Goal: Communication & Community: Answer question/provide support

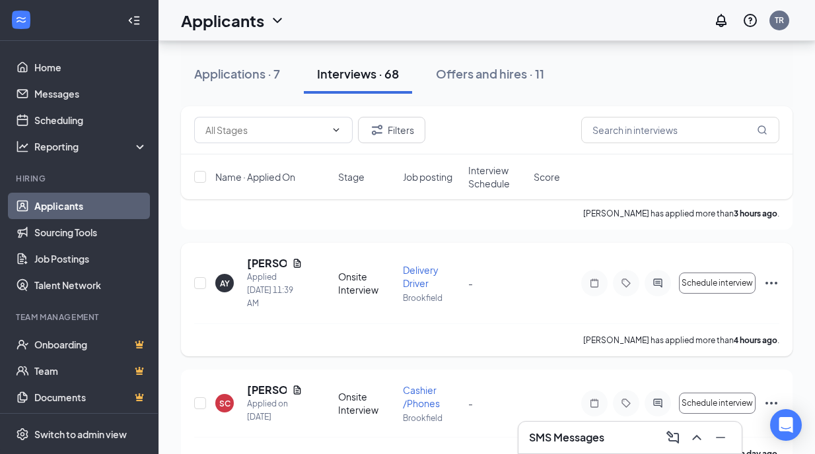
scroll to position [229, 0]
click at [299, 258] on icon "Document" at bounding box center [297, 263] width 11 height 11
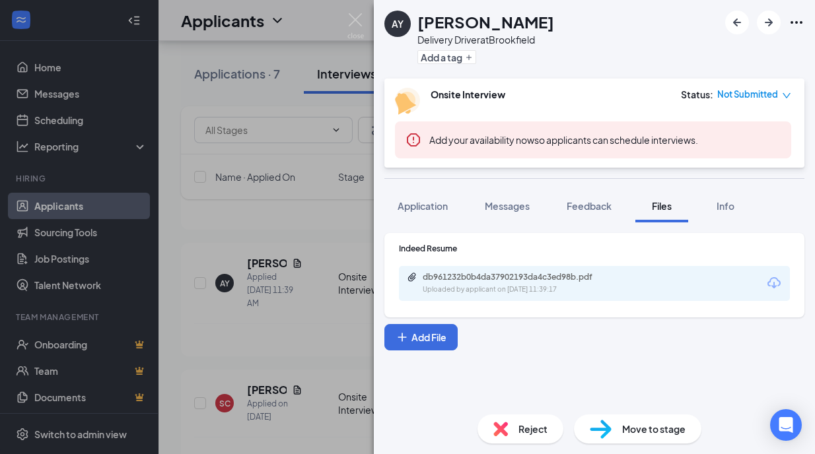
click at [775, 281] on icon "Download" at bounding box center [774, 283] width 16 height 16
click at [349, 17] on img at bounding box center [355, 26] width 17 height 26
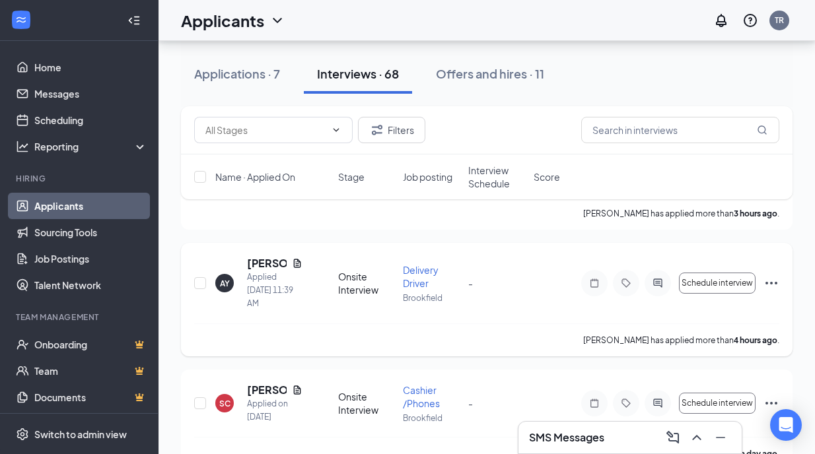
click at [660, 279] on icon "ActiveChat" at bounding box center [657, 283] width 9 height 9
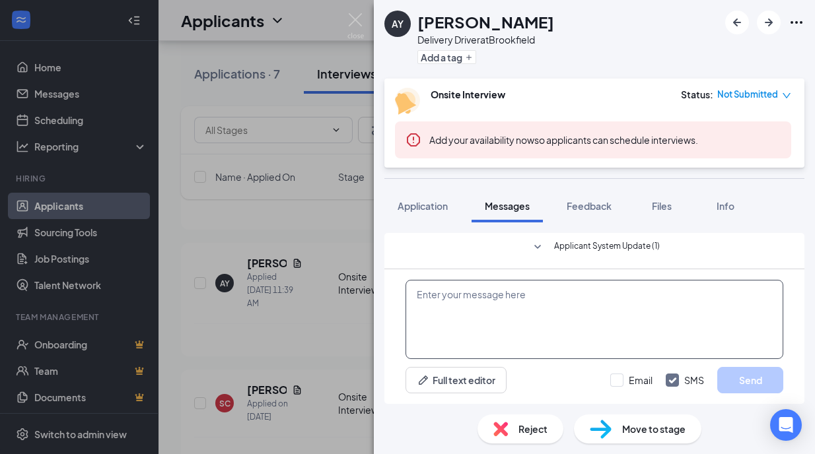
click at [637, 289] on textarea at bounding box center [594, 319] width 378 height 79
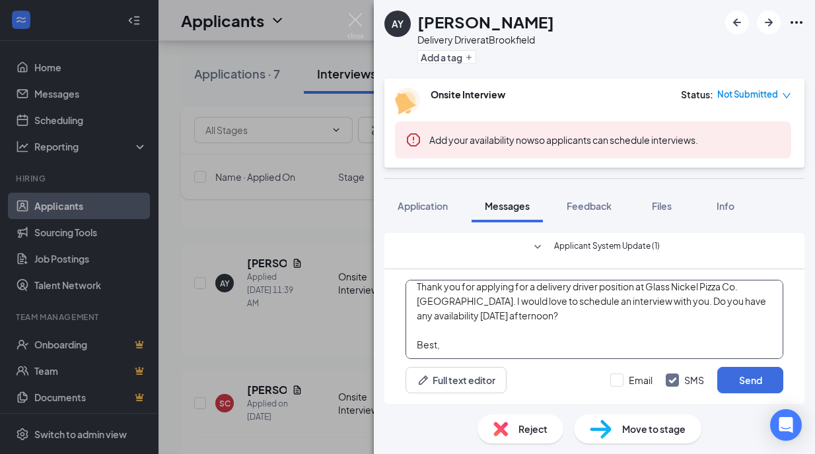
scroll to position [58, 0]
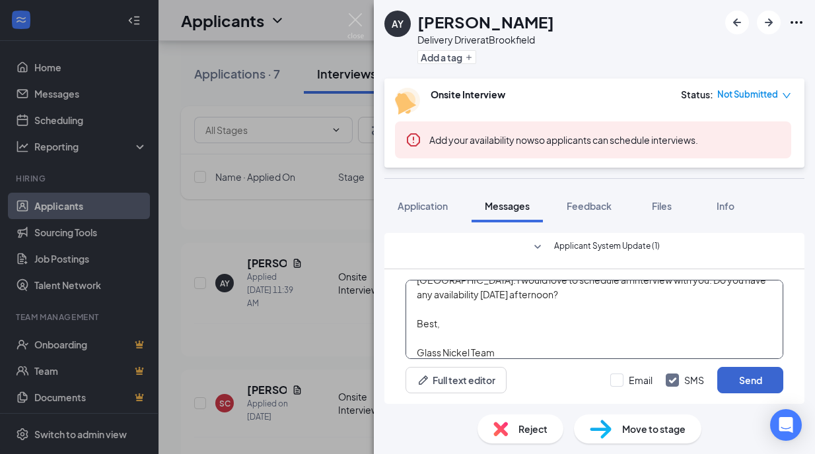
type textarea "Hi [PERSON_NAME], Thank you for applying for a delivery driver position at Glas…"
click at [751, 376] on button "Send" at bounding box center [750, 380] width 66 height 26
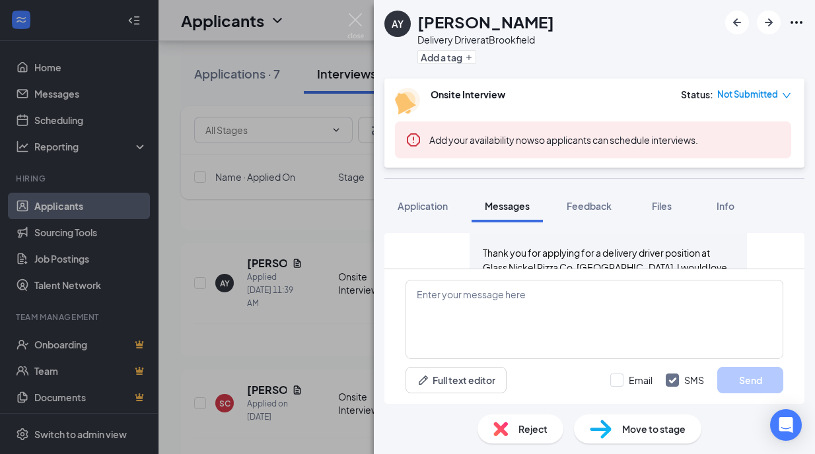
scroll to position [652, 0]
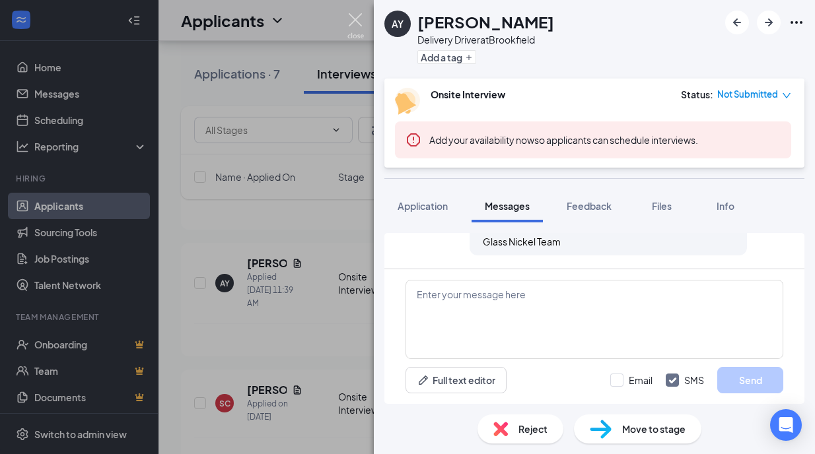
click at [350, 22] on img at bounding box center [355, 26] width 17 height 26
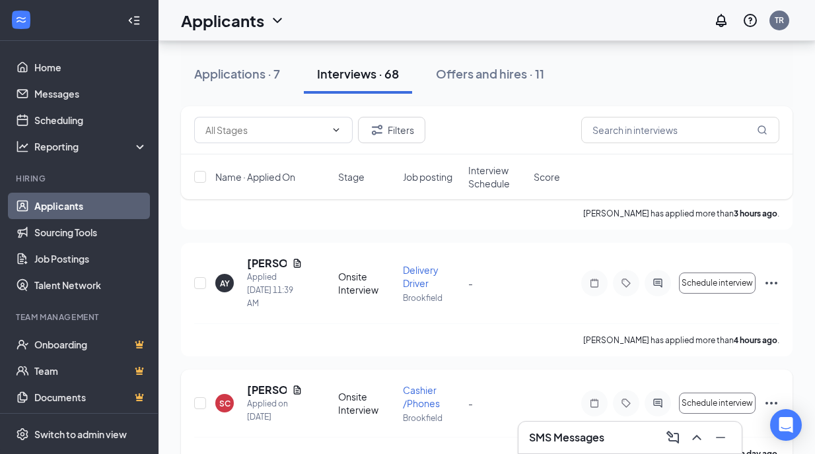
scroll to position [288, 0]
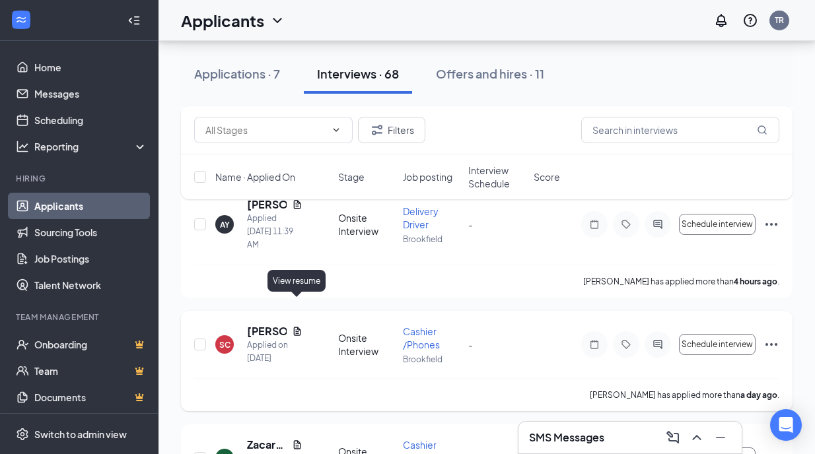
click at [300, 327] on icon "Document" at bounding box center [296, 331] width 7 height 9
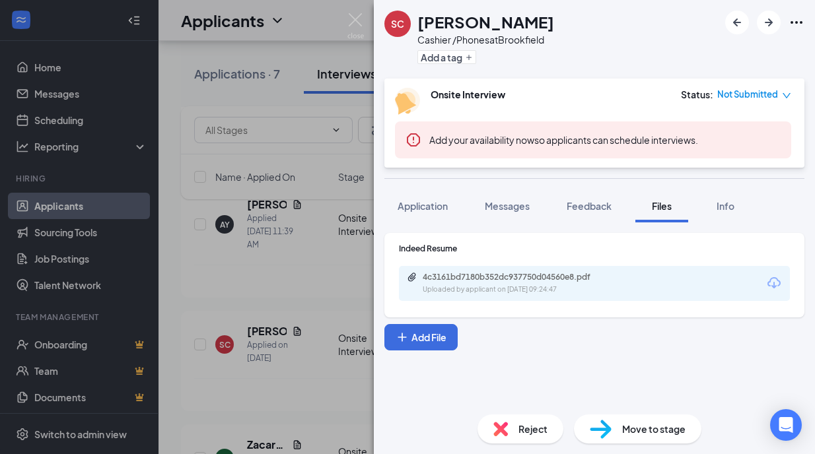
click at [774, 279] on icon "Download" at bounding box center [774, 283] width 16 height 16
click at [361, 30] on img at bounding box center [355, 26] width 17 height 26
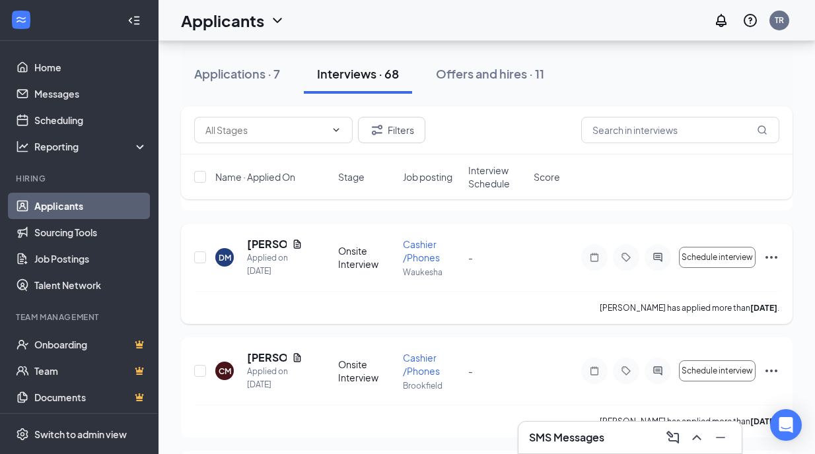
scroll to position [1306, 0]
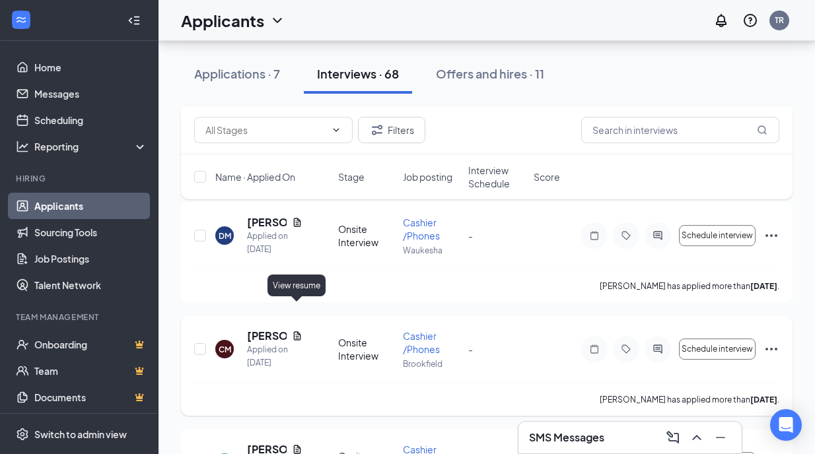
click at [298, 332] on icon "Document" at bounding box center [296, 336] width 7 height 9
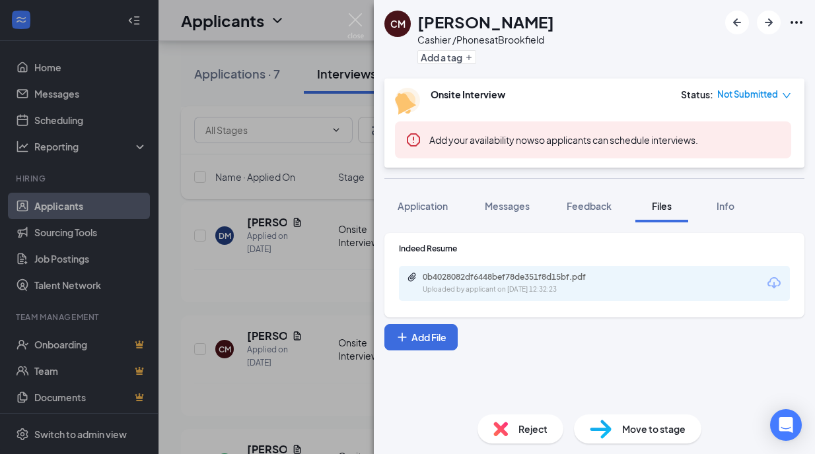
click at [775, 279] on icon "Download" at bounding box center [774, 283] width 16 height 16
click at [359, 23] on img at bounding box center [355, 26] width 17 height 26
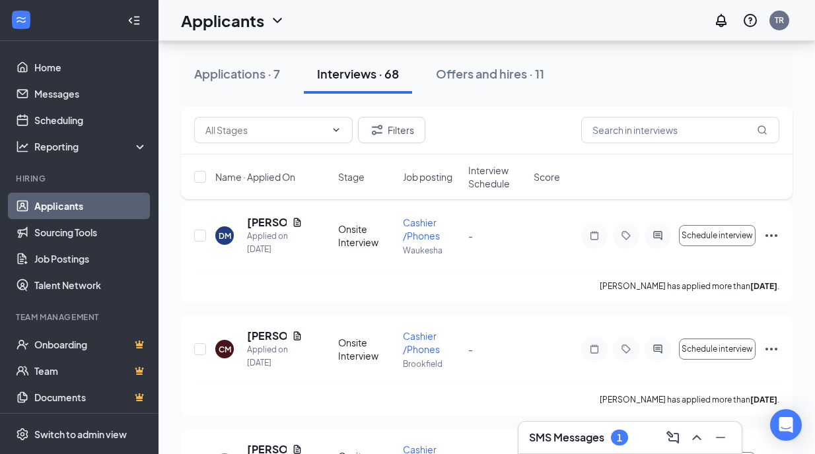
click at [700, 434] on icon "ChevronUp" at bounding box center [697, 438] width 16 height 16
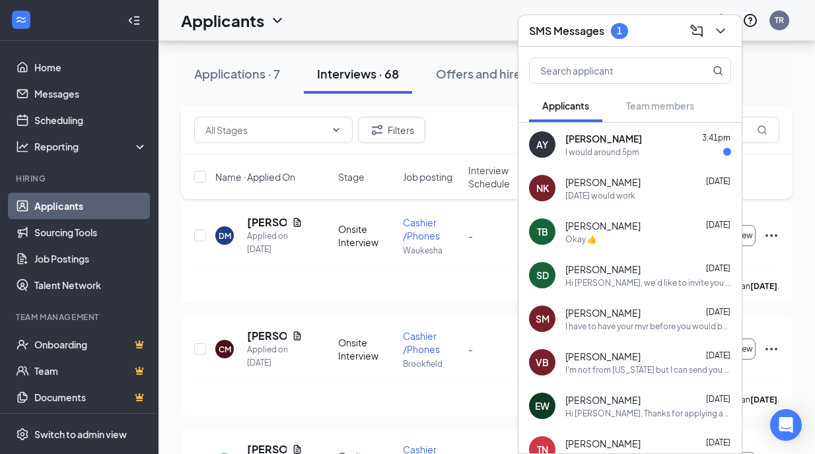
click at [646, 160] on div "AY [PERSON_NAME] 3:41pm I would around 5pm" at bounding box center [629, 145] width 223 height 44
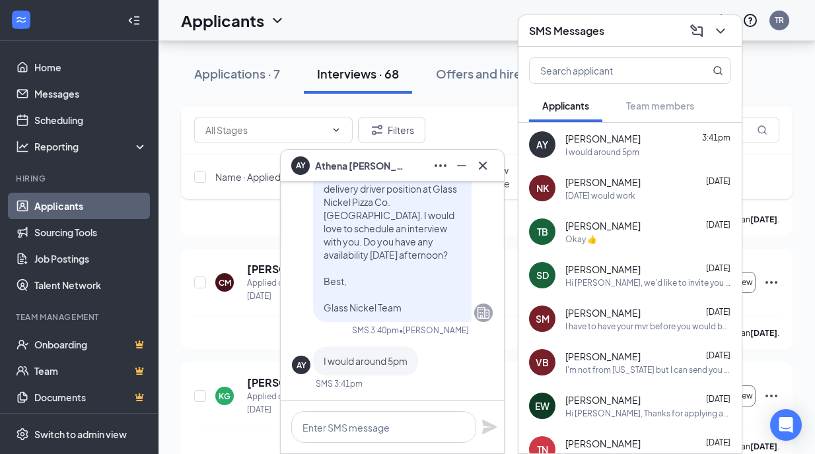
scroll to position [1373, 0]
click at [392, 429] on textarea at bounding box center [383, 427] width 185 height 32
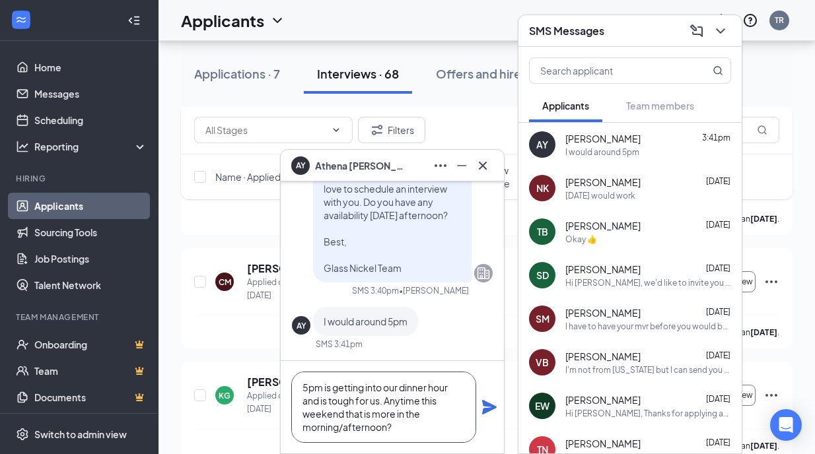
type textarea "5pm is getting into our dinner hour and is tough for us. Anytime this weekend t…"
click at [489, 411] on icon "Plane" at bounding box center [489, 407] width 15 height 15
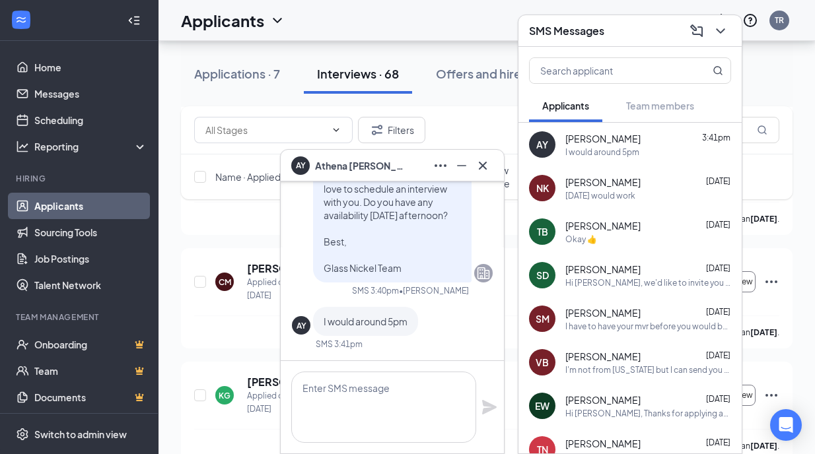
scroll to position [0, 0]
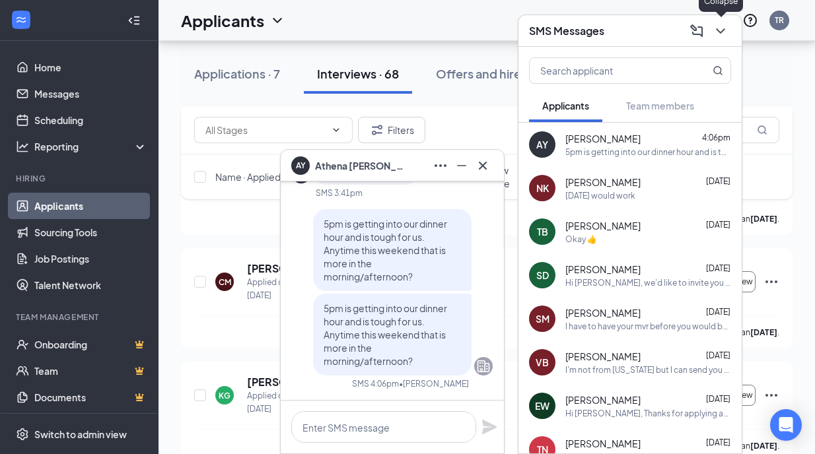
click at [718, 30] on icon "ChevronDown" at bounding box center [720, 30] width 9 height 5
